Goal: Task Accomplishment & Management: Use online tool/utility

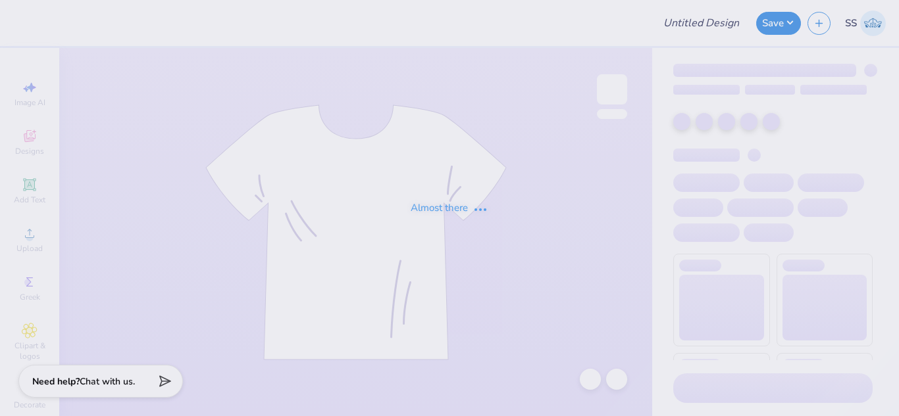
type input "APEX Vol. 1"
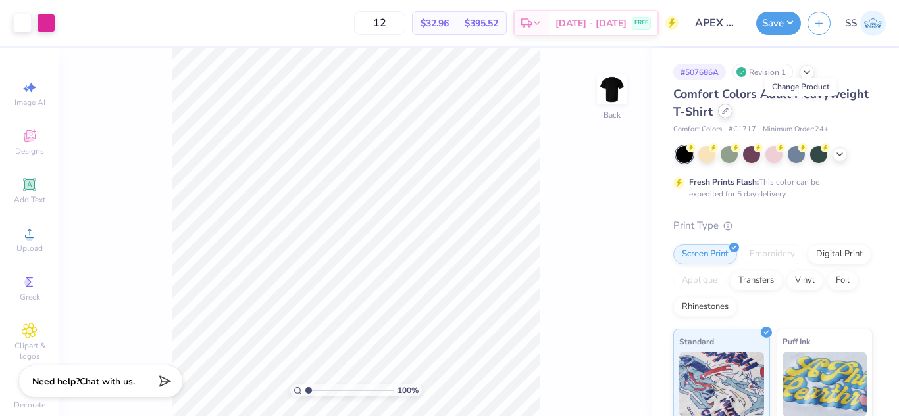
click at [732, 114] on div at bounding box center [725, 111] width 14 height 14
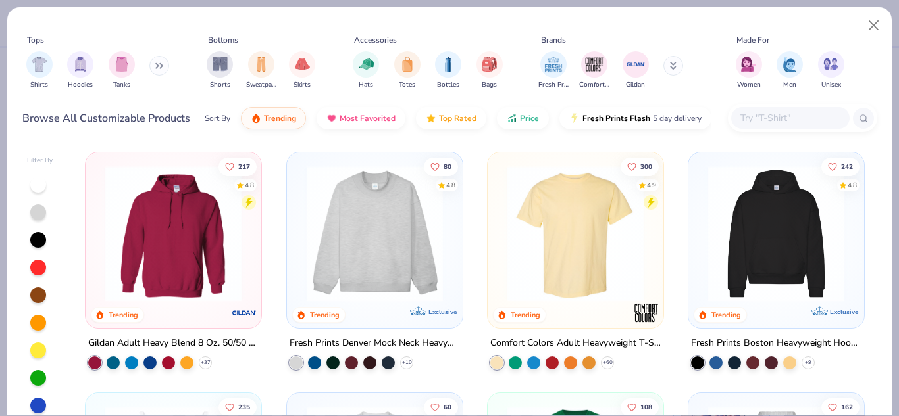
click at [765, 114] on input "text" at bounding box center [789, 118] width 101 height 15
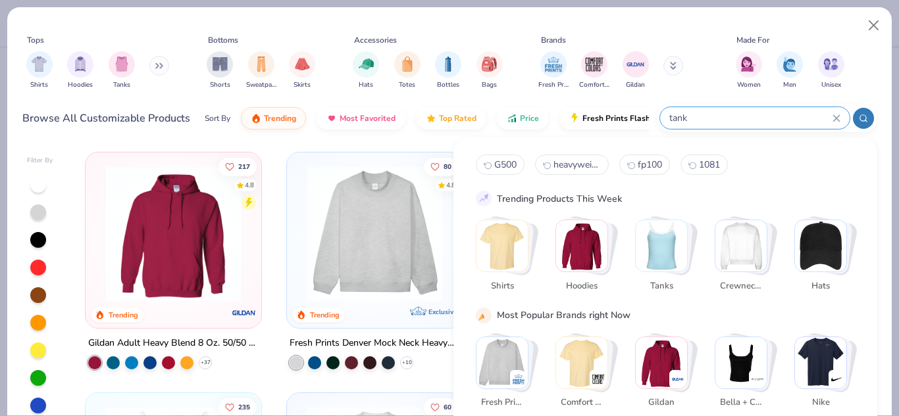
type input "tank"
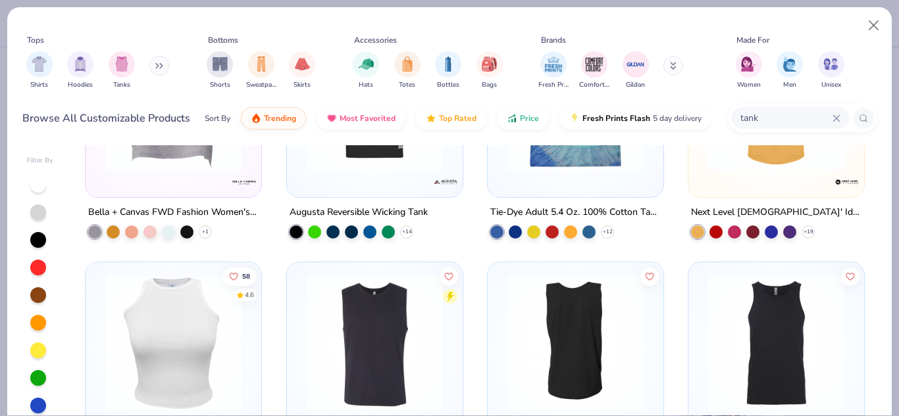
scroll to position [705, 0]
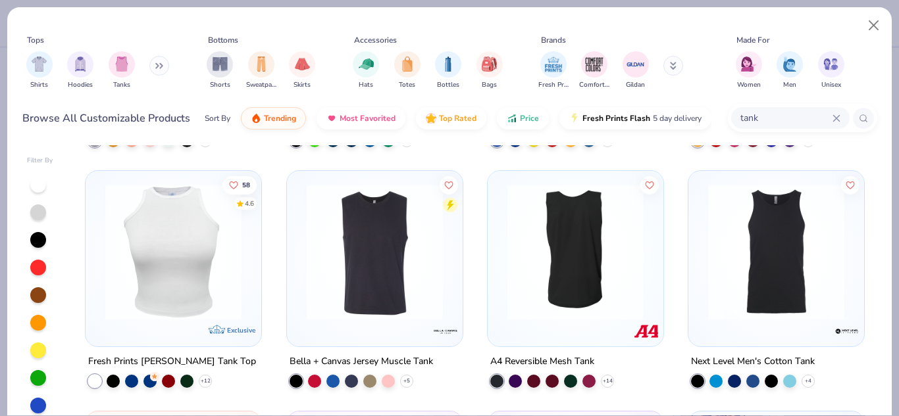
click at [790, 297] on img at bounding box center [775, 252] width 149 height 136
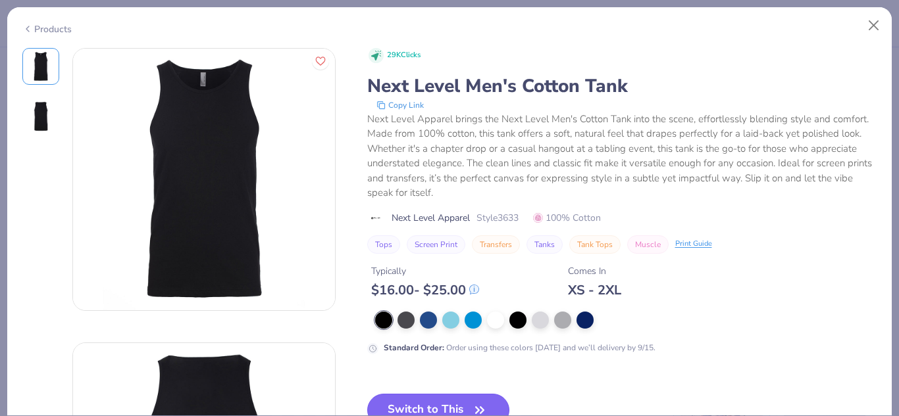
click at [449, 394] on button "Switch to This" at bounding box center [438, 410] width 143 height 33
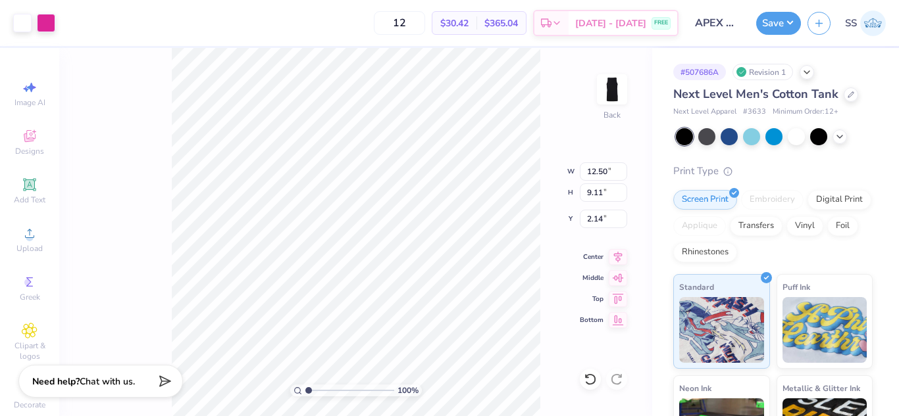
type input "7.91"
type input "5.76"
type input "1.97"
click at [786, 16] on button "Save" at bounding box center [778, 21] width 45 height 23
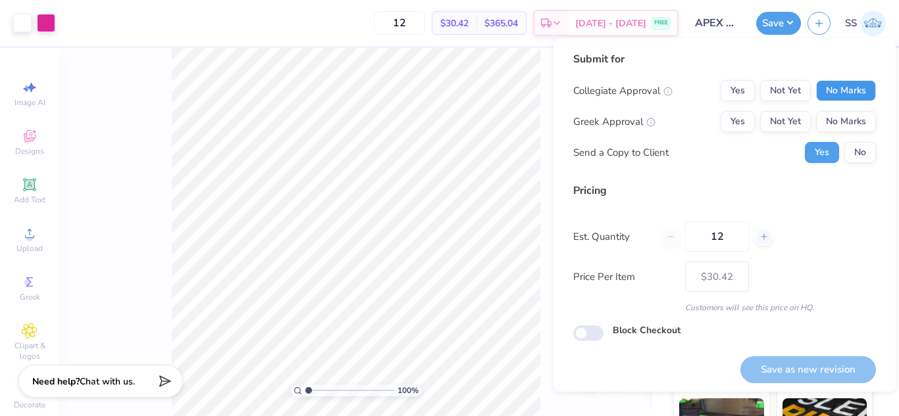
click at [838, 94] on button "No Marks" at bounding box center [846, 90] width 60 height 21
click at [839, 119] on button "No Marks" at bounding box center [846, 121] width 60 height 21
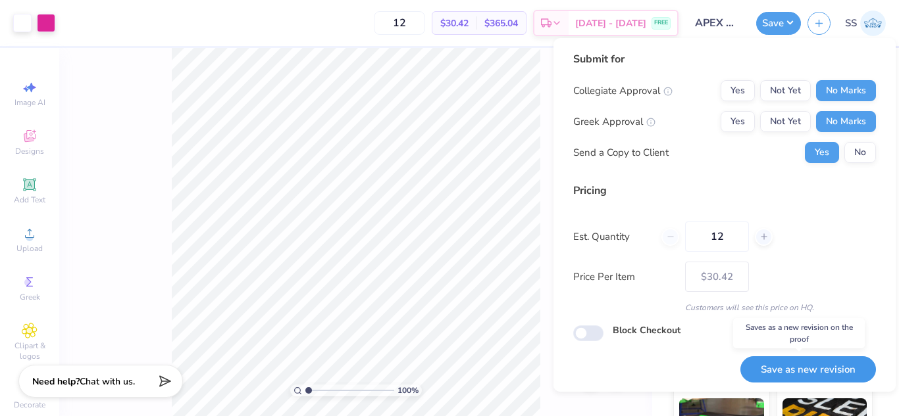
click at [801, 361] on button "Save as new revision" at bounding box center [808, 370] width 136 height 27
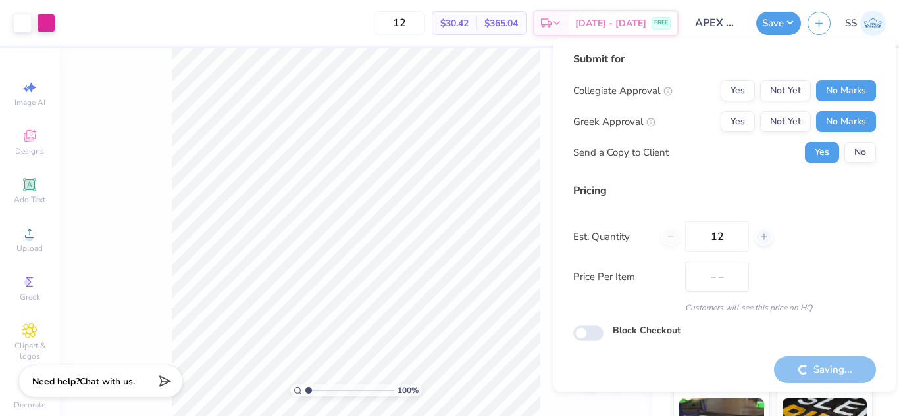
type input "$30.42"
